Goal: Information Seeking & Learning: Compare options

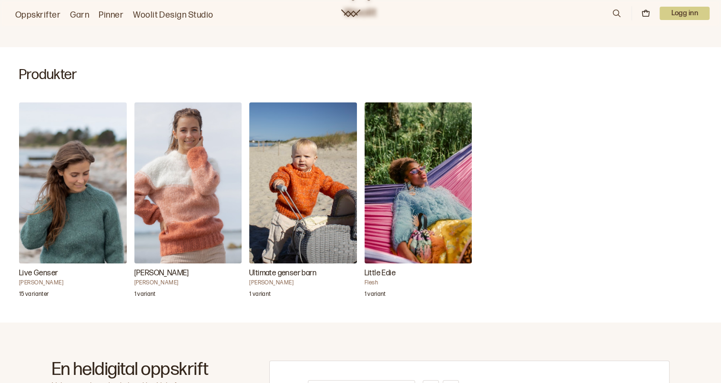
scroll to position [333, 0]
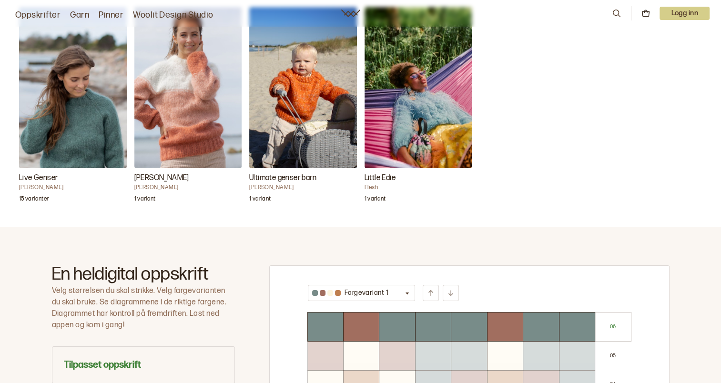
click at [80, 160] on img "Live Genser" at bounding box center [73, 87] width 108 height 161
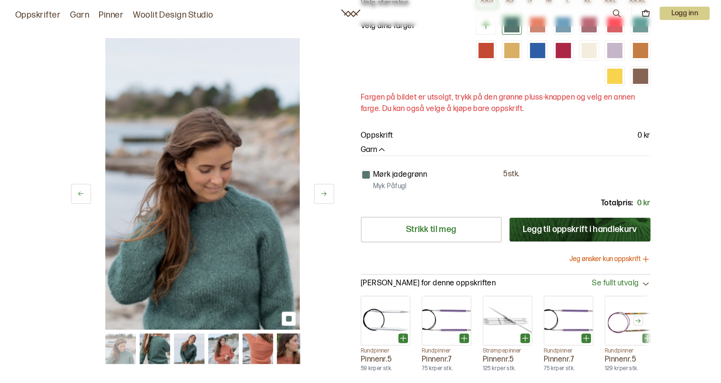
scroll to position [143, 0]
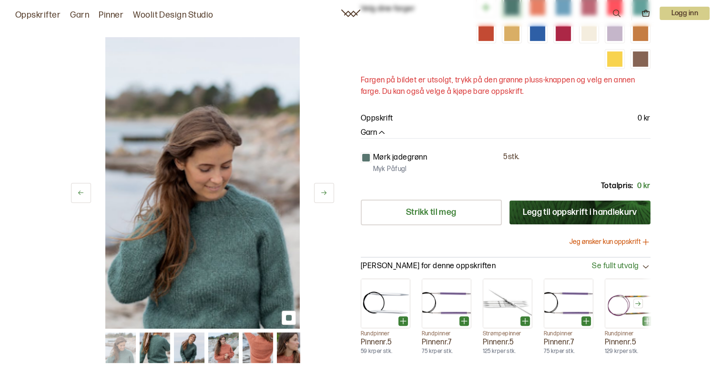
click at [145, 350] on img at bounding box center [155, 347] width 30 height 30
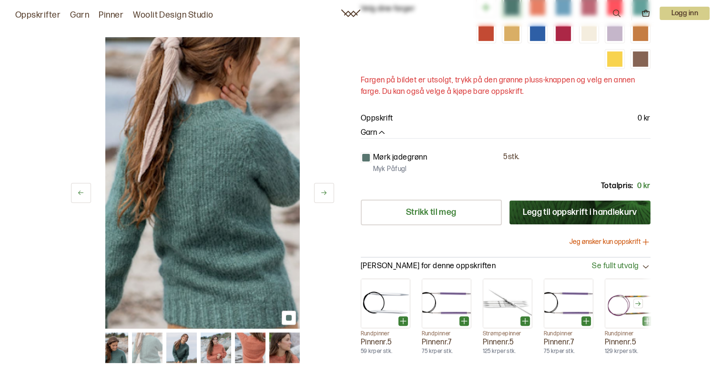
click at [183, 348] on img at bounding box center [181, 347] width 30 height 30
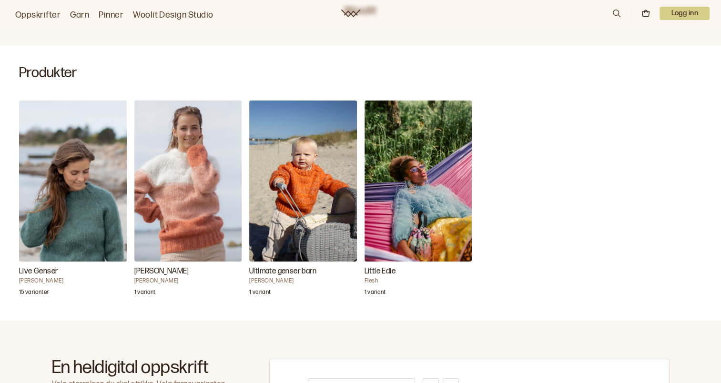
scroll to position [286, 0]
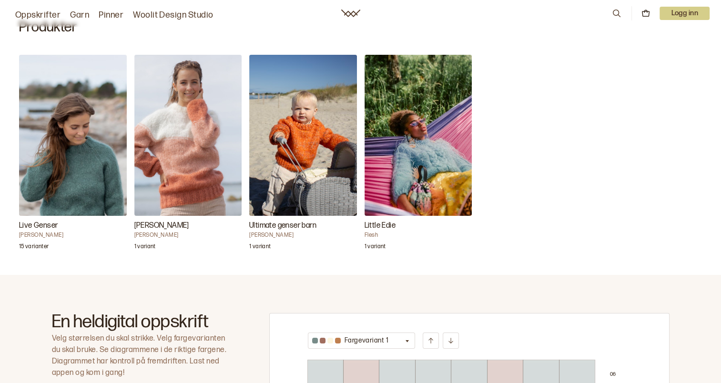
click at [431, 198] on img "Little Edie" at bounding box center [418, 135] width 108 height 161
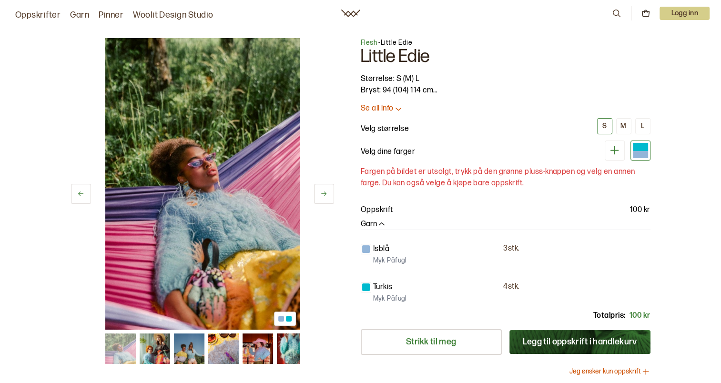
click at [157, 350] on img at bounding box center [155, 348] width 30 height 30
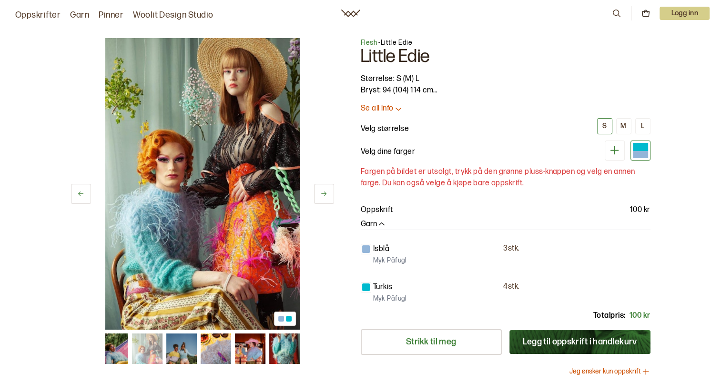
click at [183, 352] on img at bounding box center [181, 348] width 30 height 30
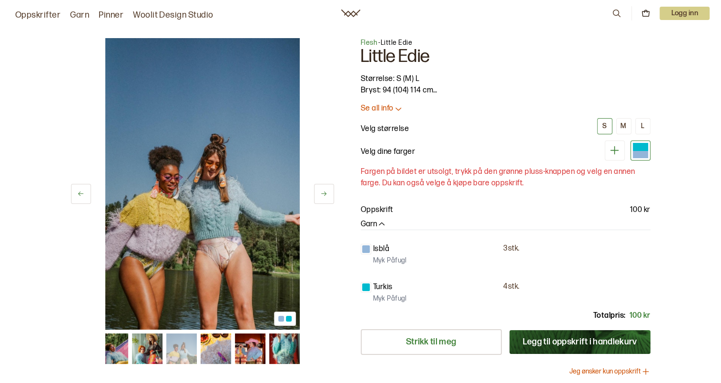
click at [210, 352] on img at bounding box center [215, 348] width 30 height 30
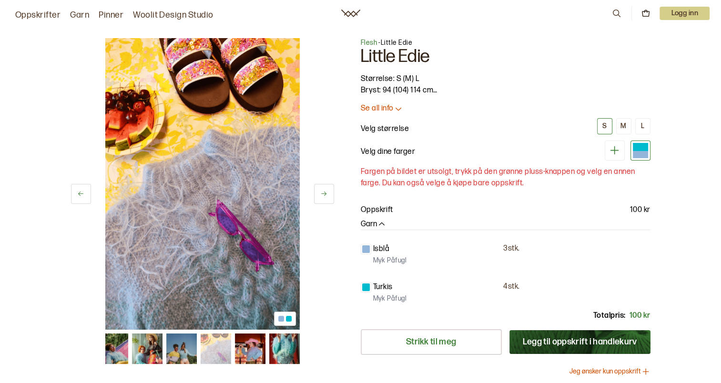
click at [250, 357] on img at bounding box center [249, 348] width 30 height 30
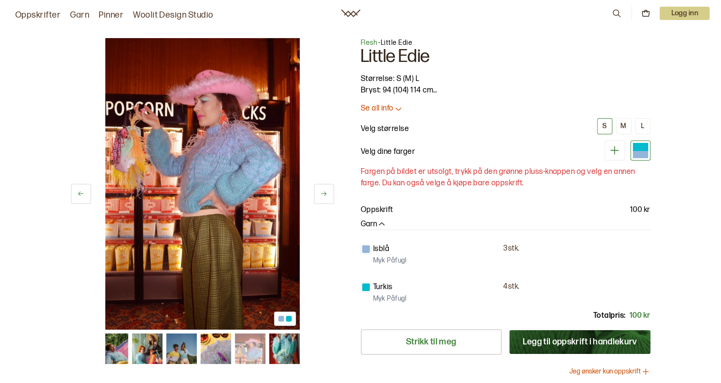
click at [286, 352] on img at bounding box center [284, 348] width 30 height 30
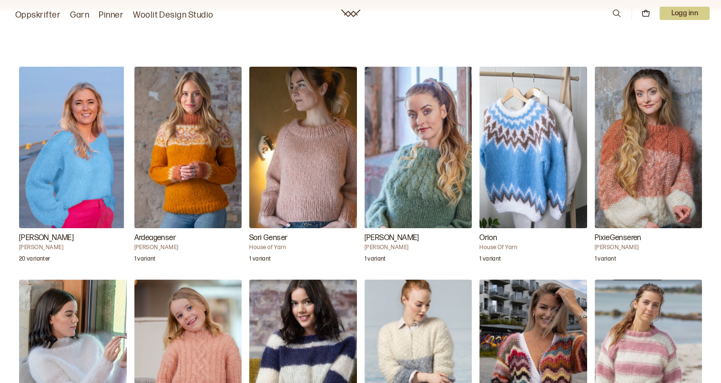
scroll to position [905, 0]
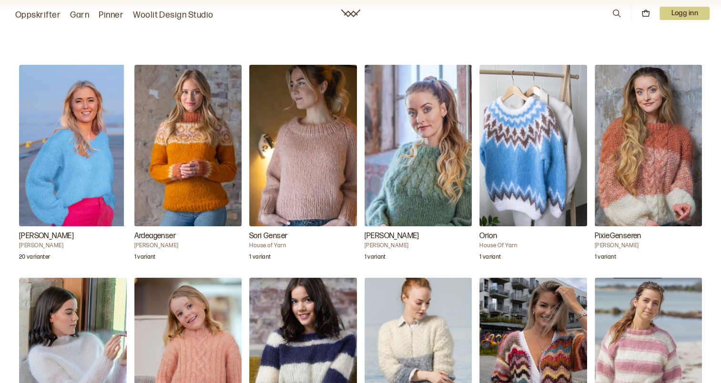
click at [530, 197] on img "Orion" at bounding box center [533, 145] width 108 height 161
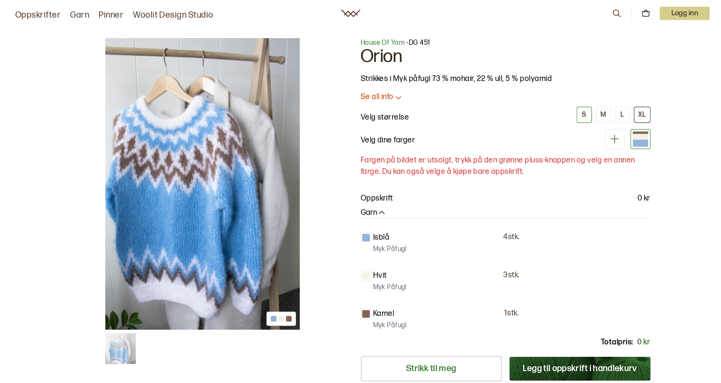
click at [643, 121] on button "XL" at bounding box center [642, 115] width 17 height 16
click at [388, 97] on p "Se all info" at bounding box center [377, 97] width 33 height 10
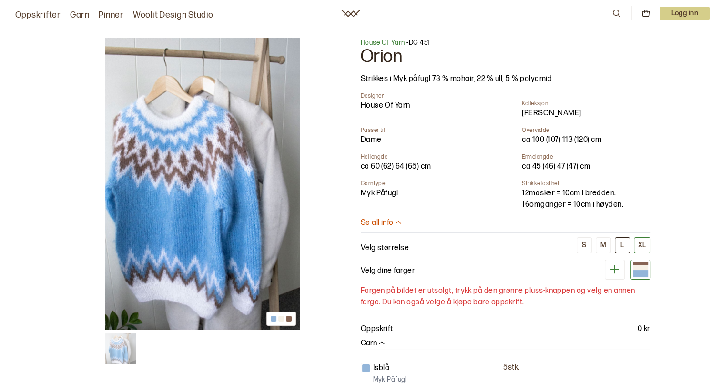
click at [622, 248] on div "L" at bounding box center [621, 245] width 3 height 9
click at [644, 244] on div "XL" at bounding box center [642, 245] width 8 height 9
click at [612, 272] on icon at bounding box center [614, 269] width 12 height 12
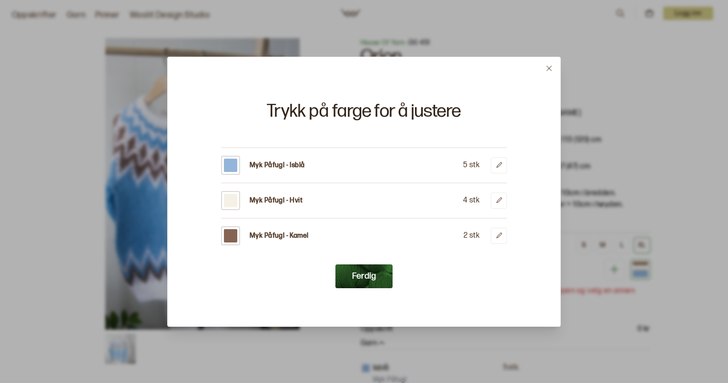
click at [352, 282] on button "Ferdig" at bounding box center [363, 276] width 57 height 24
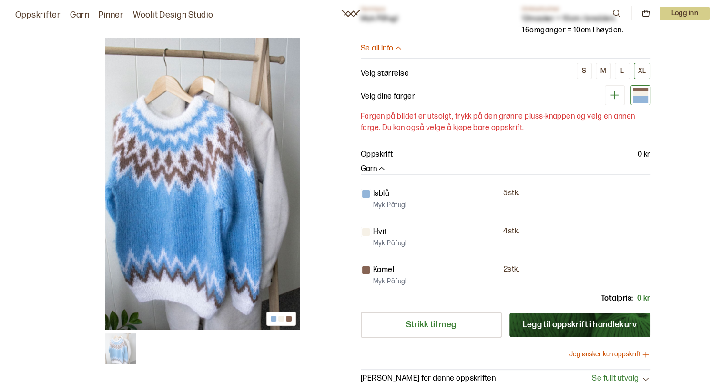
scroll to position [191, 0]
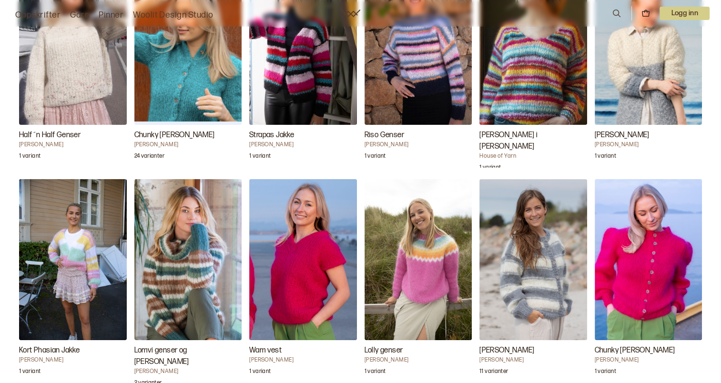
scroll to position [1715, 0]
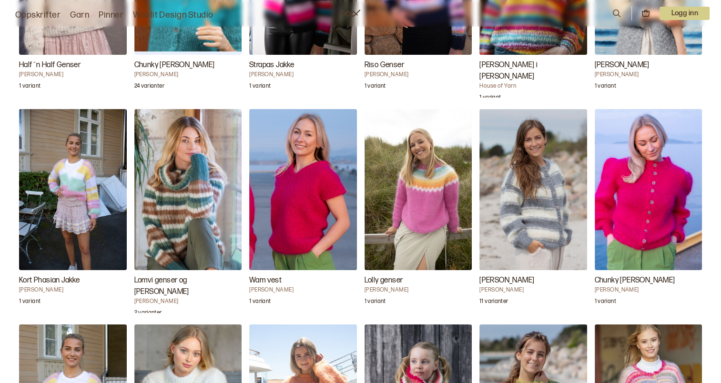
click at [419, 240] on img "Lolly genser" at bounding box center [418, 189] width 108 height 161
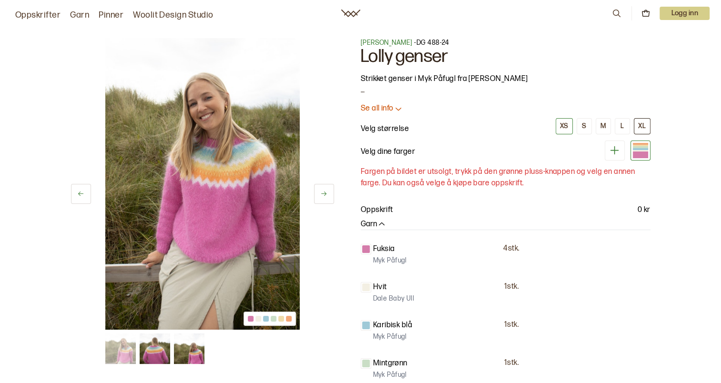
click at [641, 127] on div "XL" at bounding box center [642, 126] width 8 height 9
click at [564, 130] on div "XS" at bounding box center [564, 126] width 9 height 9
click at [644, 126] on div "XL" at bounding box center [642, 126] width 8 height 9
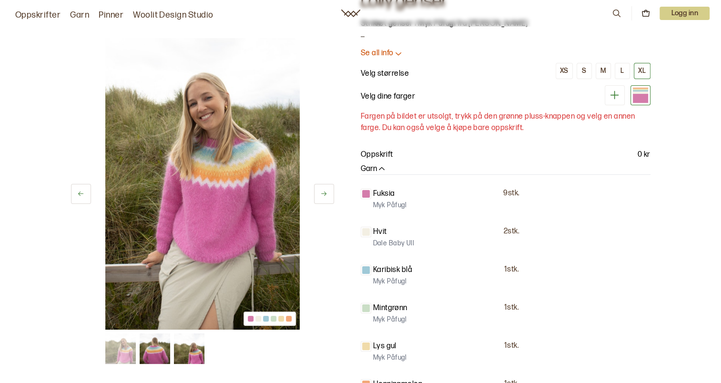
scroll to position [48, 0]
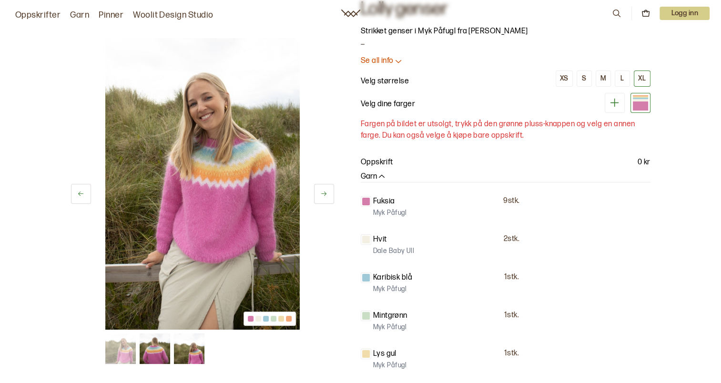
click at [155, 352] on img at bounding box center [155, 348] width 30 height 30
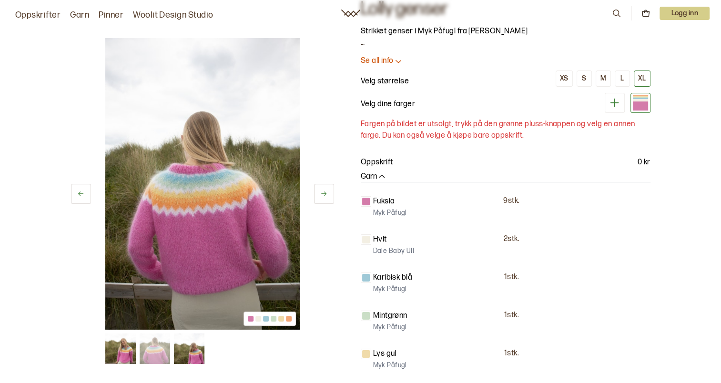
click at [208, 241] on img at bounding box center [202, 184] width 194 height 292
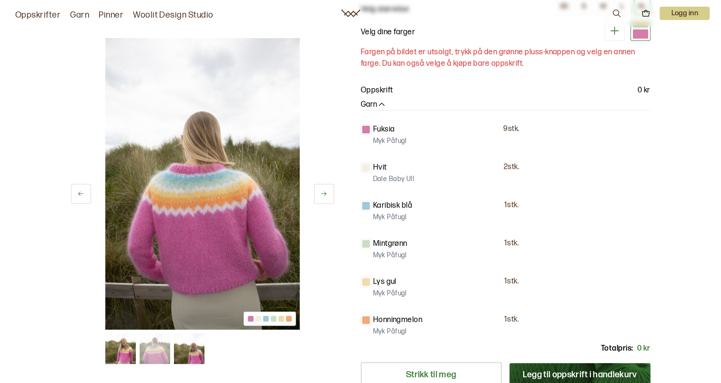
scroll to position [95, 0]
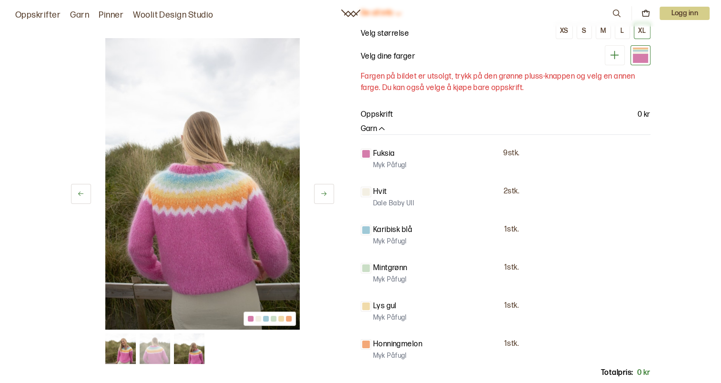
click at [186, 353] on img at bounding box center [189, 348] width 30 height 30
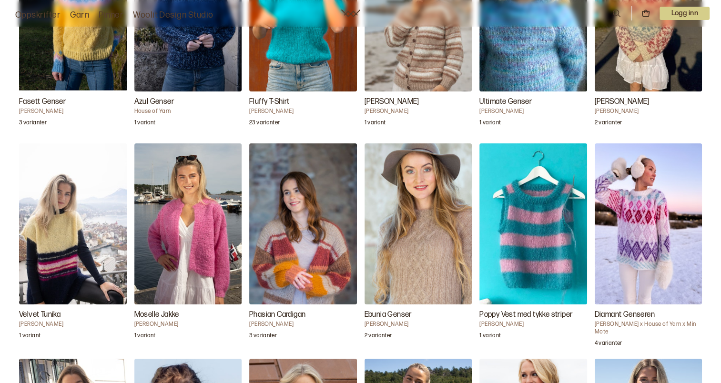
scroll to position [2667, 0]
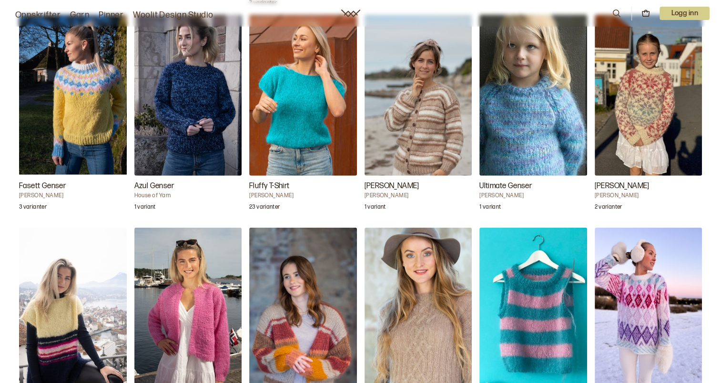
click at [648, 132] on img "Carly Barnegenser" at bounding box center [648, 95] width 108 height 161
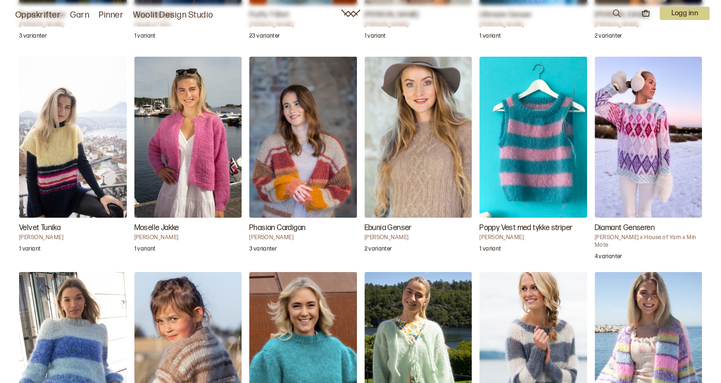
scroll to position [2858, 0]
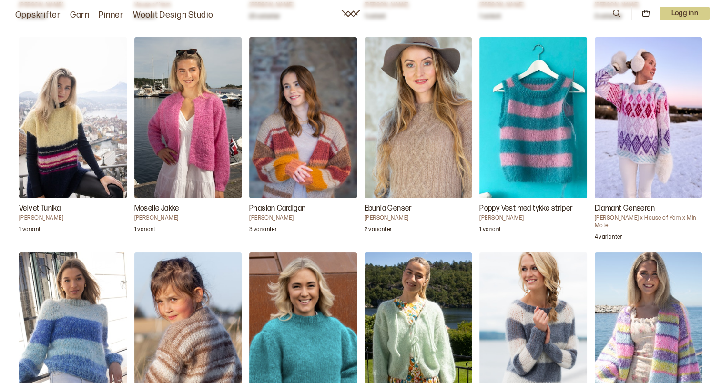
click at [644, 175] on img "Diamant Genseren" at bounding box center [648, 117] width 108 height 161
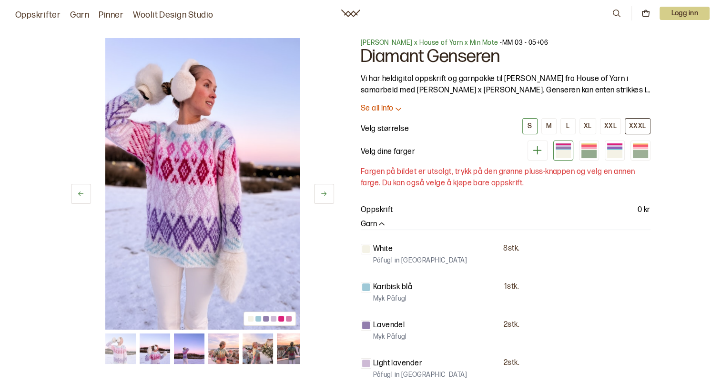
click at [634, 129] on div "XXXL" at bounding box center [637, 126] width 17 height 9
click at [386, 111] on p "Se all info" at bounding box center [377, 109] width 33 height 10
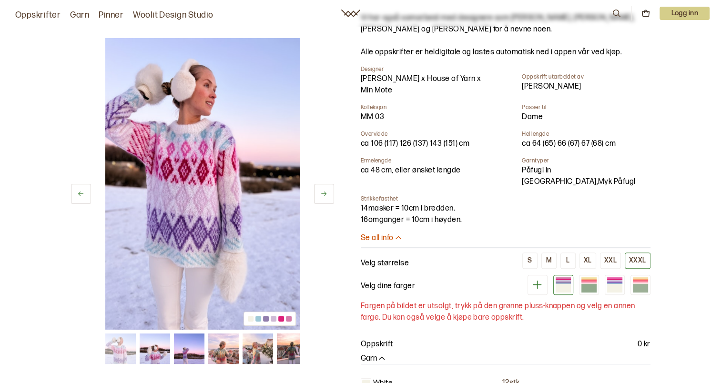
scroll to position [238, 0]
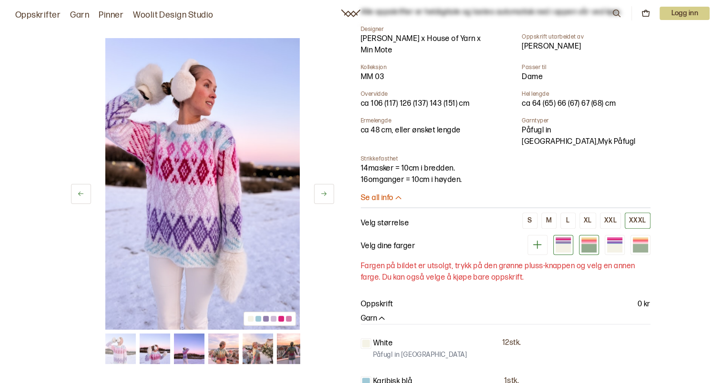
click at [585, 244] on div at bounding box center [588, 248] width 15 height 8
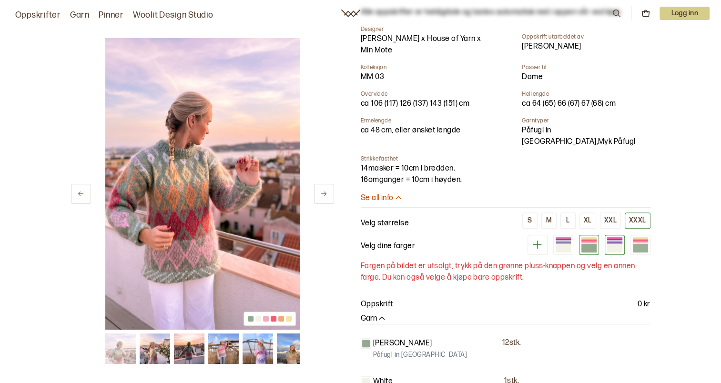
click at [614, 244] on div at bounding box center [614, 248] width 15 height 8
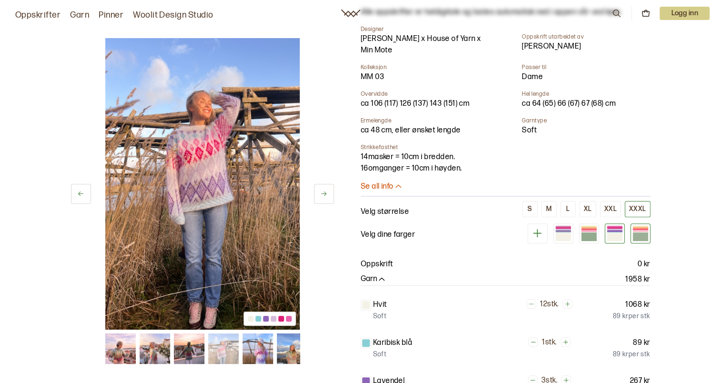
click at [639, 232] on div at bounding box center [640, 236] width 15 height 8
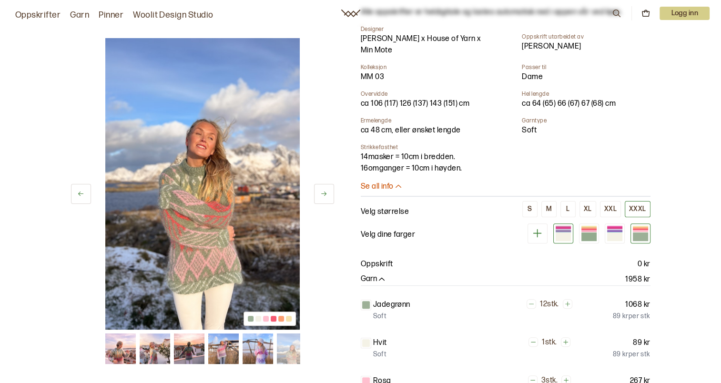
click at [572, 225] on div at bounding box center [563, 233] width 20 height 20
click at [560, 232] on div at bounding box center [562, 236] width 15 height 8
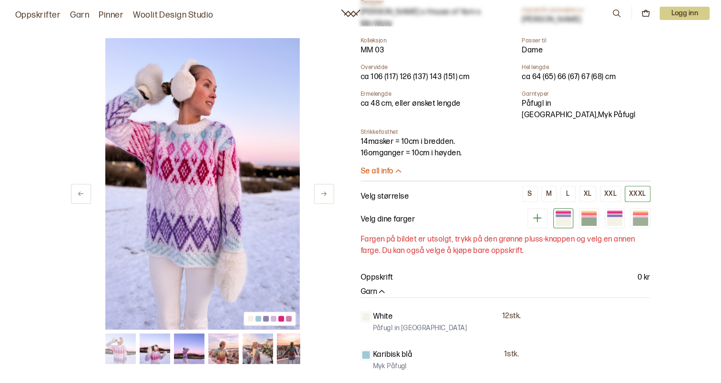
scroll to position [381, 0]
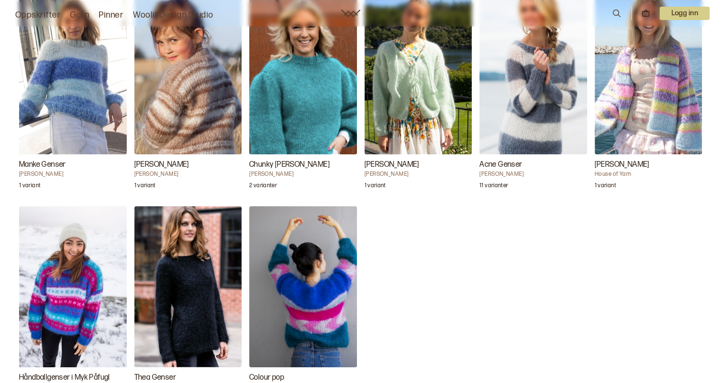
scroll to position [3191, 0]
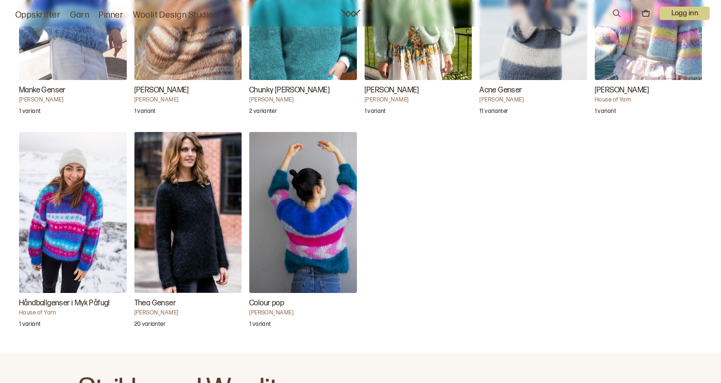
click at [273, 223] on img "Colour pop" at bounding box center [303, 212] width 108 height 161
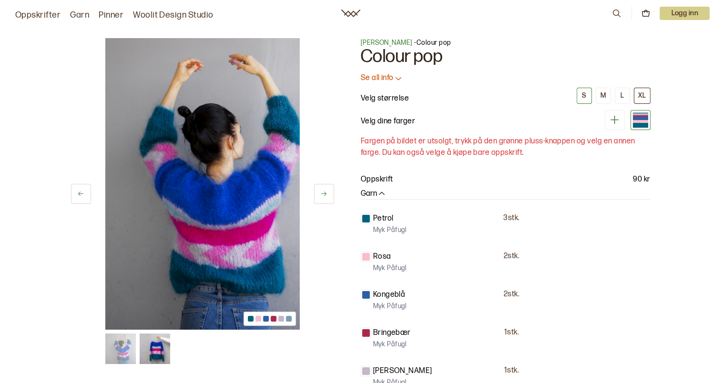
click at [646, 93] on button "XL" at bounding box center [642, 96] width 17 height 16
click at [383, 75] on p "Se all info" at bounding box center [377, 78] width 33 height 10
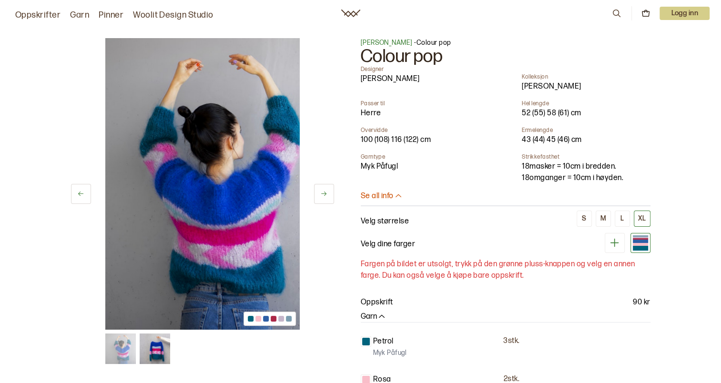
click at [152, 356] on img at bounding box center [155, 348] width 30 height 30
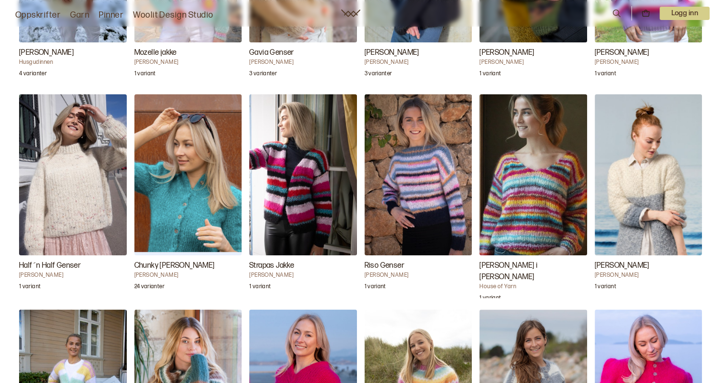
scroll to position [1228, 0]
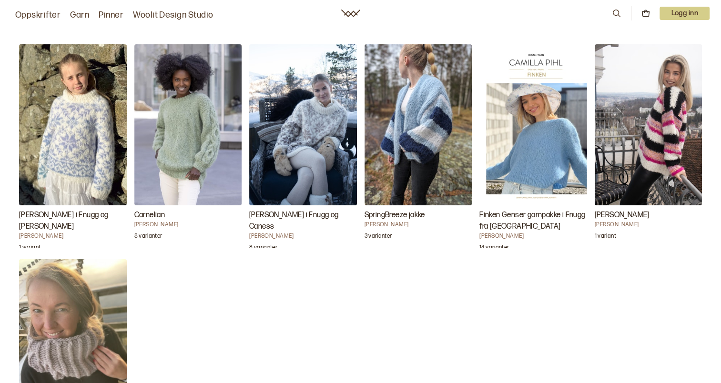
scroll to position [905, 0]
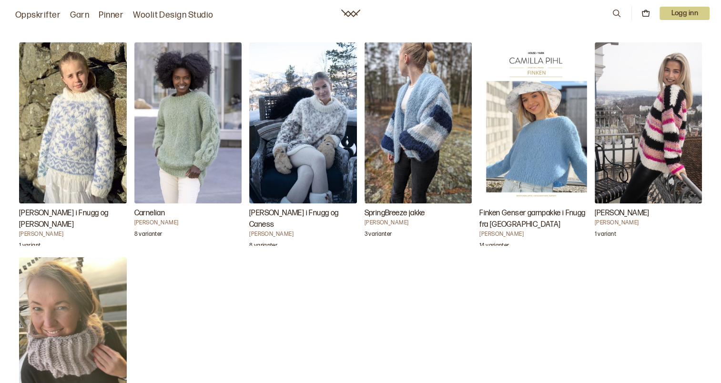
drag, startPoint x: 287, startPoint y: 290, endPoint x: 286, endPoint y: 303, distance: 12.9
drag, startPoint x: 286, startPoint y: 303, endPoint x: 252, endPoint y: 336, distance: 47.5
click at [250, 337] on div "[PERSON_NAME] i Fnugg og Caness [PERSON_NAME] 1 variant Carnelian [PERSON_NAME]…" at bounding box center [360, 250] width 721 height 455
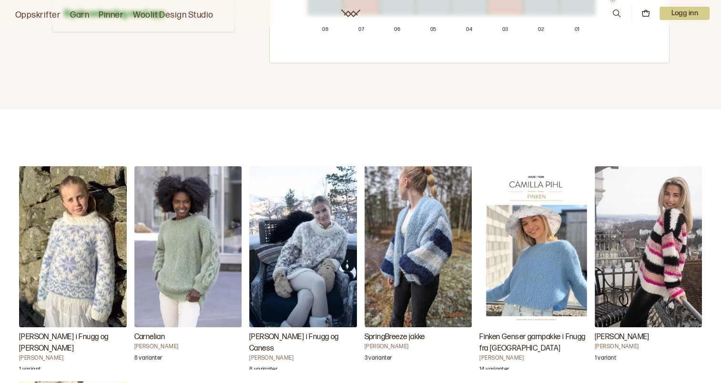
scroll to position [619, 0]
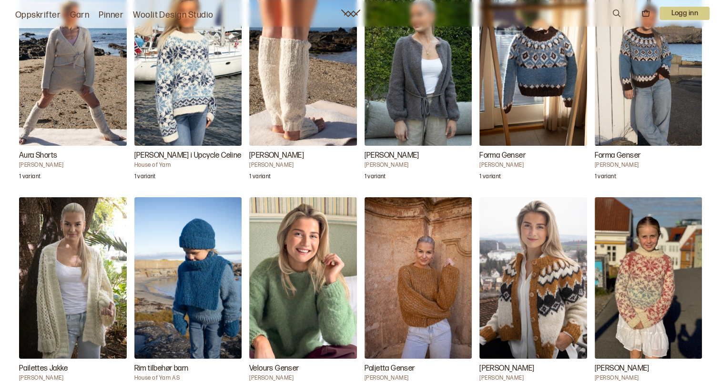
scroll to position [857, 0]
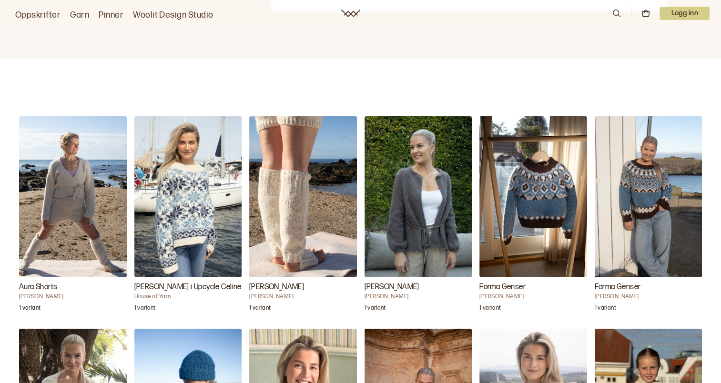
click at [637, 189] on img "Forma Genser" at bounding box center [648, 196] width 108 height 161
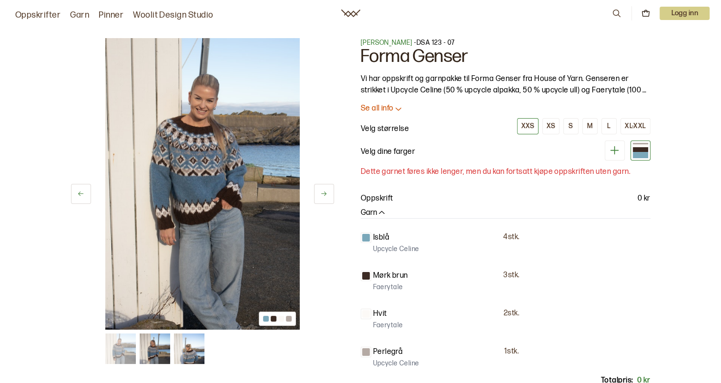
click at [322, 195] on icon at bounding box center [323, 193] width 7 height 7
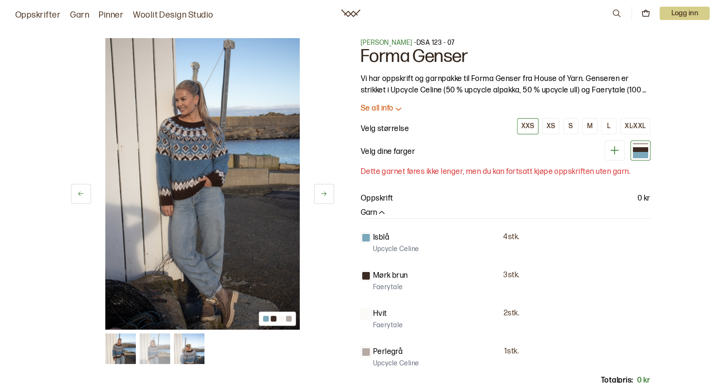
click at [322, 195] on icon at bounding box center [323, 193] width 7 height 7
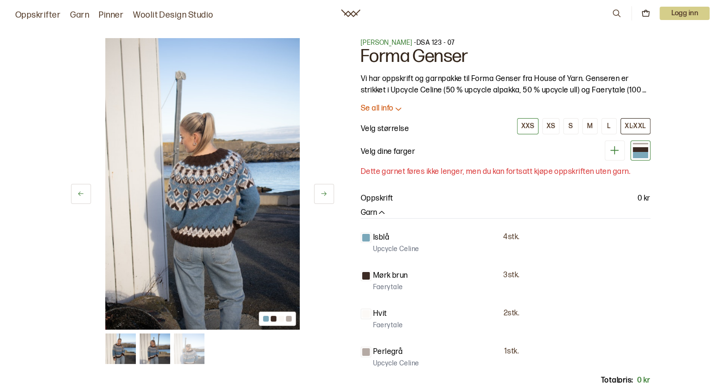
click at [634, 127] on div "XL-XXL" at bounding box center [634, 126] width 21 height 9
click at [392, 112] on p "Se all info" at bounding box center [377, 109] width 33 height 10
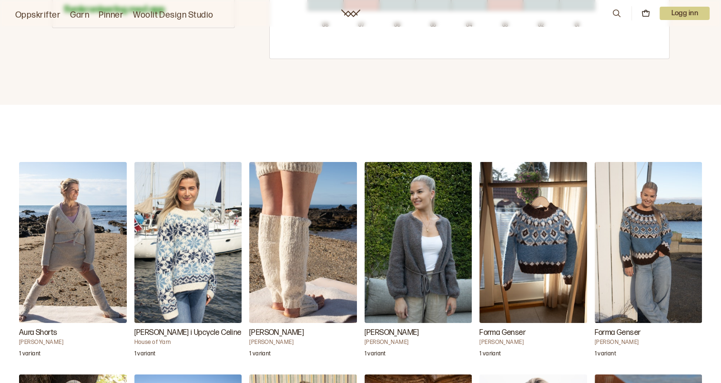
scroll to position [810, 0]
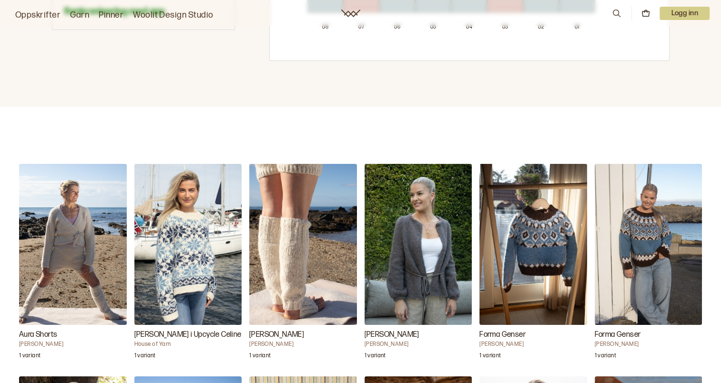
click at [645, 244] on img "Forma Genser" at bounding box center [648, 244] width 108 height 161
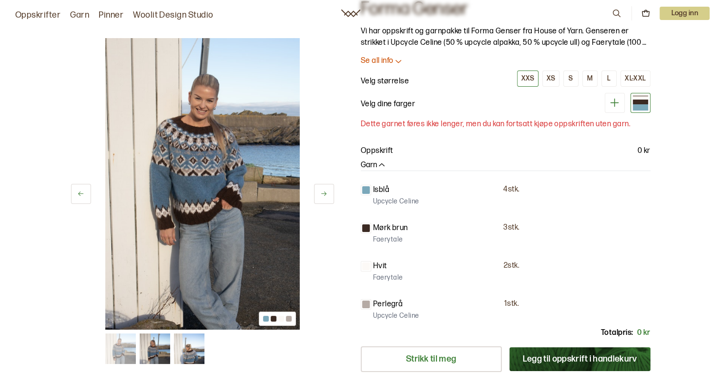
scroll to position [95, 0]
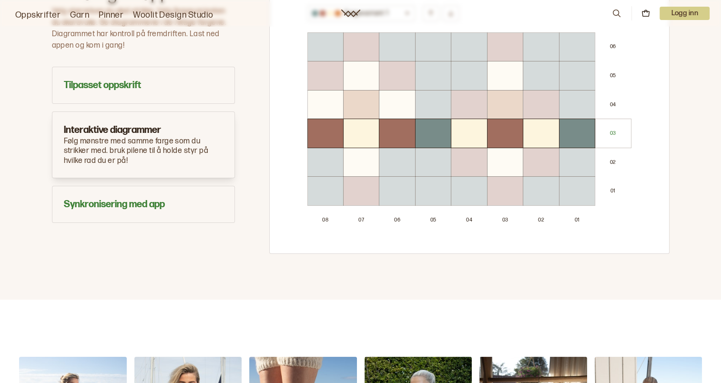
scroll to position [807, 0]
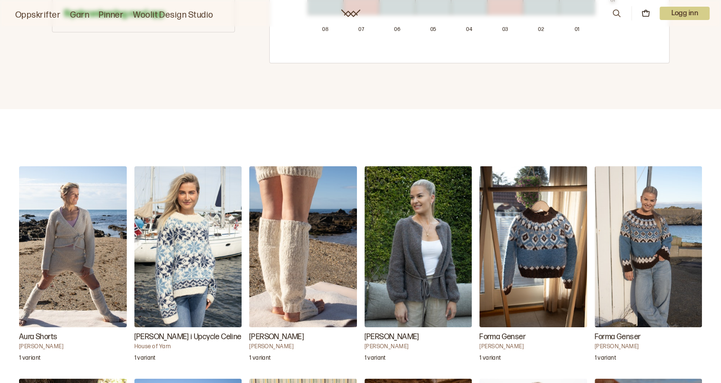
click at [640, 242] on img "Forma Genser" at bounding box center [648, 246] width 108 height 161
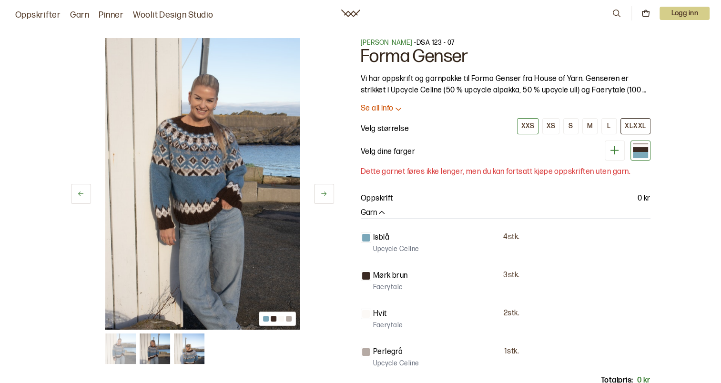
click at [637, 126] on div "XL-XXL" at bounding box center [634, 126] width 21 height 9
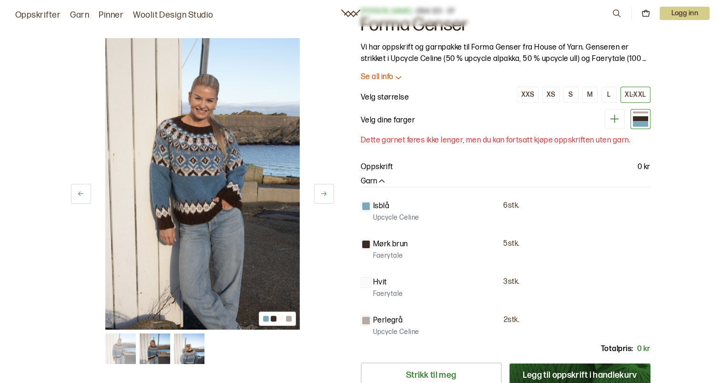
scroll to position [48, 0]
